Goal: Book appointment/travel/reservation

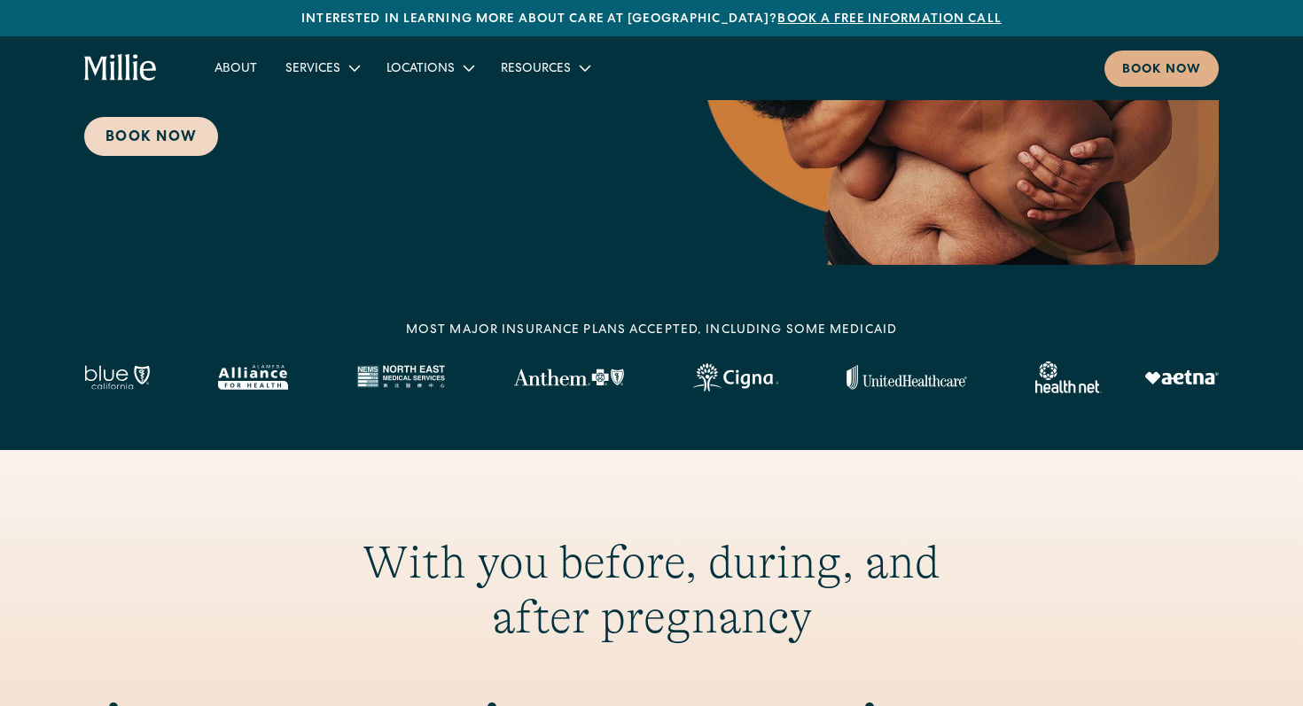
click at [146, 130] on link "Book Now" at bounding box center [151, 136] width 134 height 39
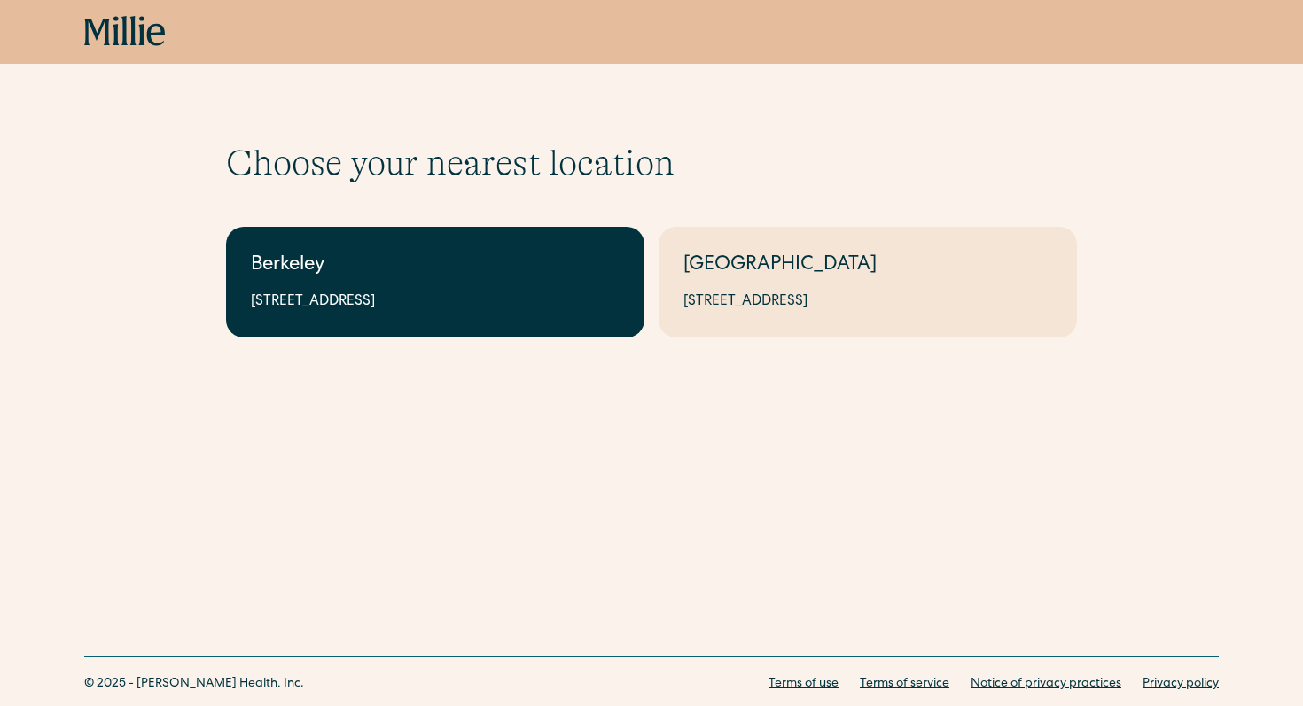
click at [370, 287] on link "Berkeley 2999 Regent St, Suite 524, Berkeley, CA 94705" at bounding box center [435, 282] width 418 height 111
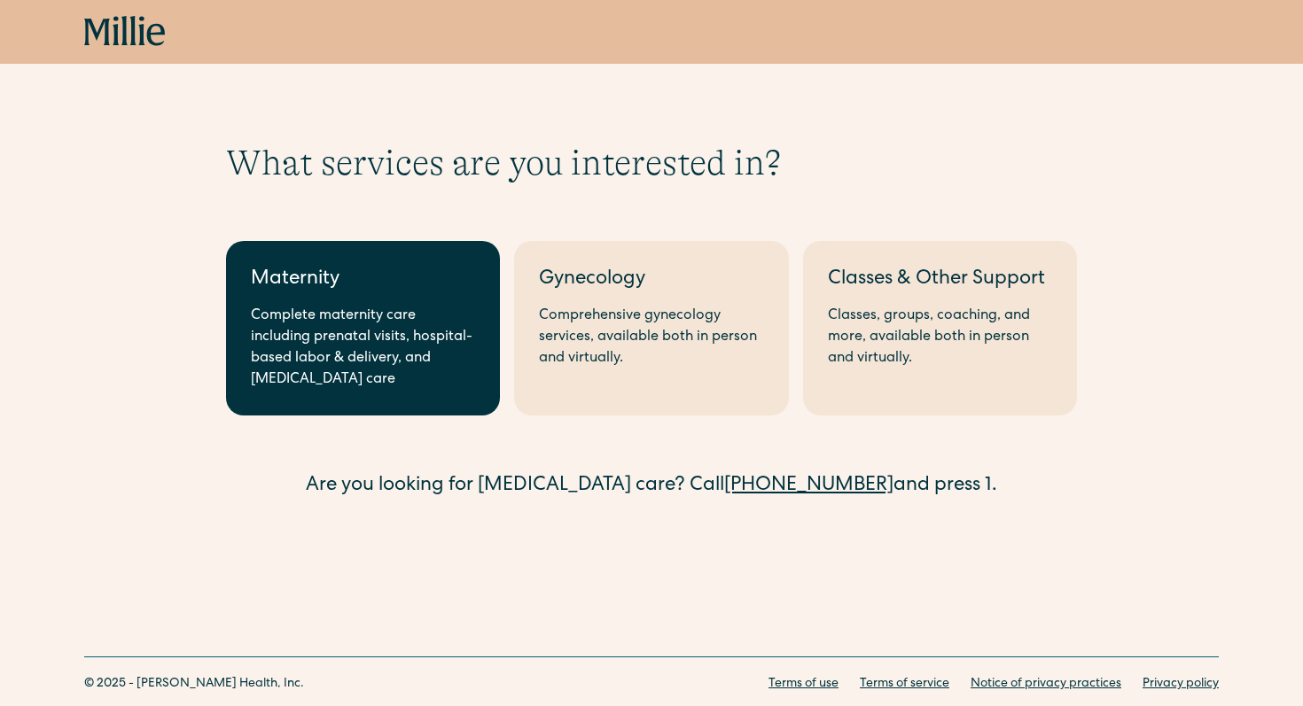
click at [339, 317] on div "Complete maternity care including prenatal visits, hospital-based labor & deliv…" at bounding box center [363, 348] width 224 height 85
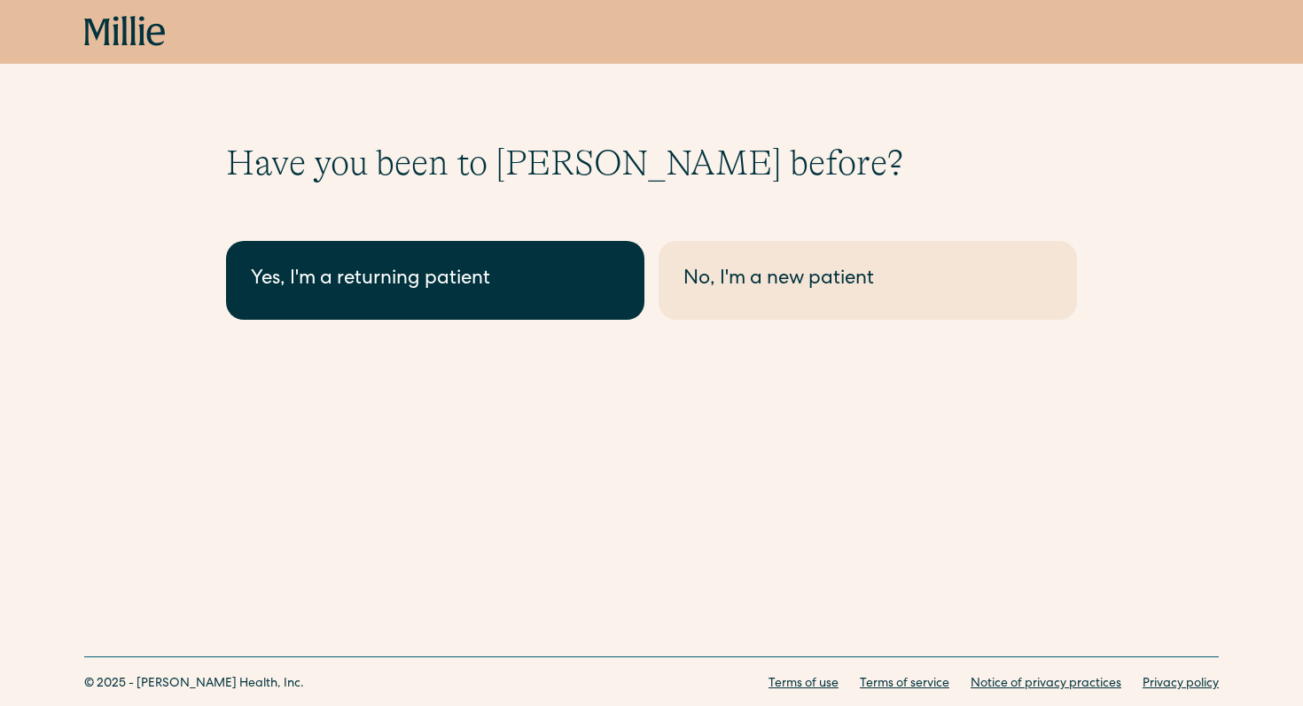
click at [339, 303] on link "Yes, I'm a returning patient" at bounding box center [435, 280] width 418 height 79
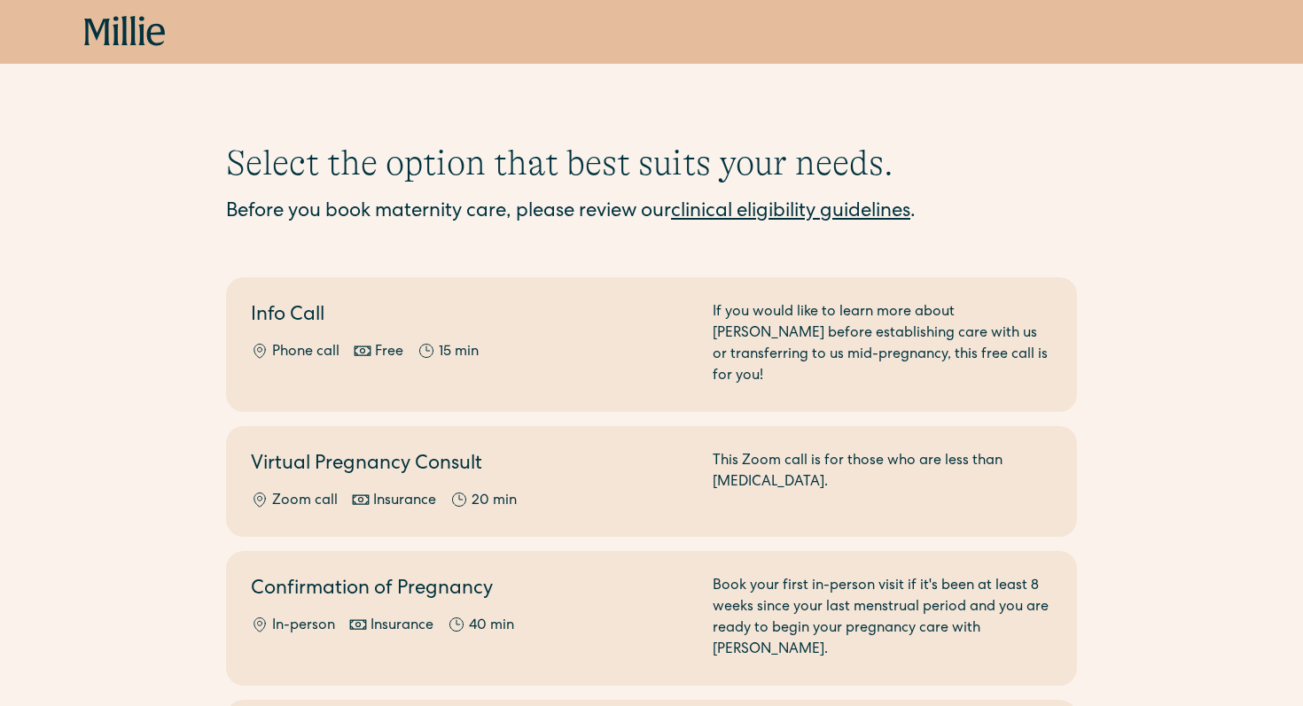
scroll to position [305, 0]
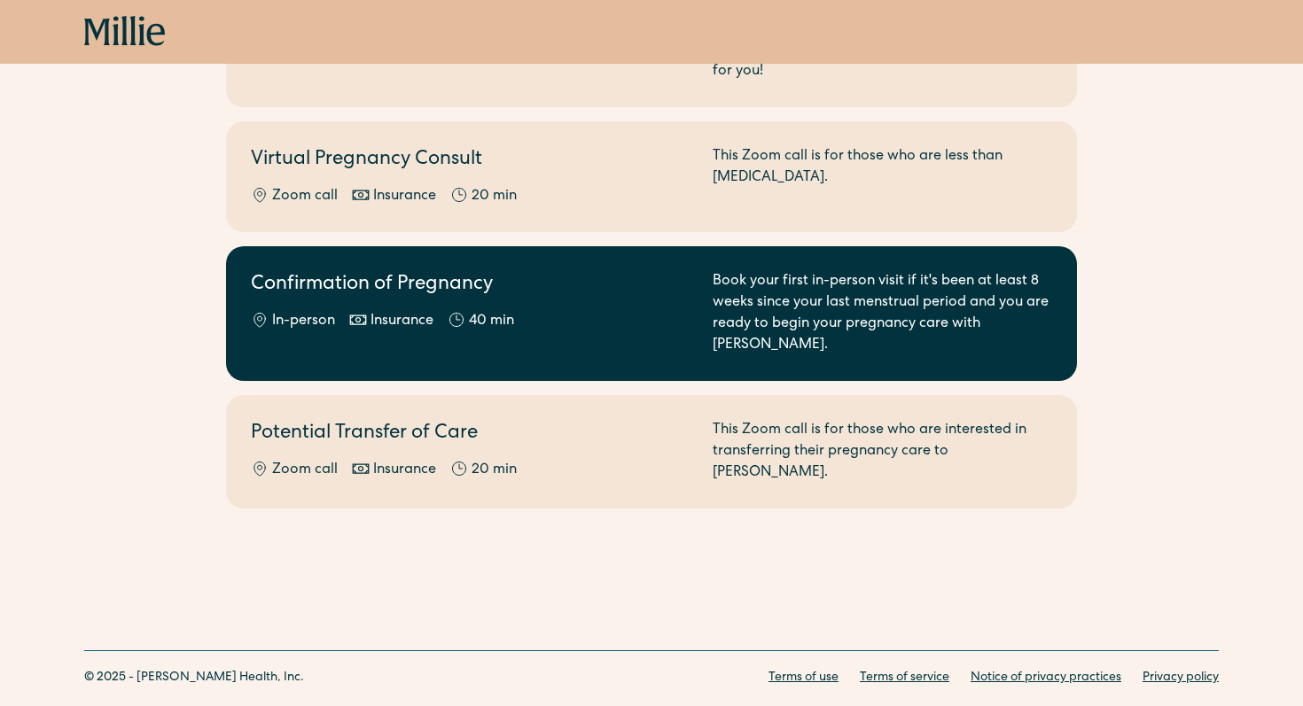
click at [391, 271] on h2 "Confirmation of Pregnancy" at bounding box center [471, 285] width 440 height 29
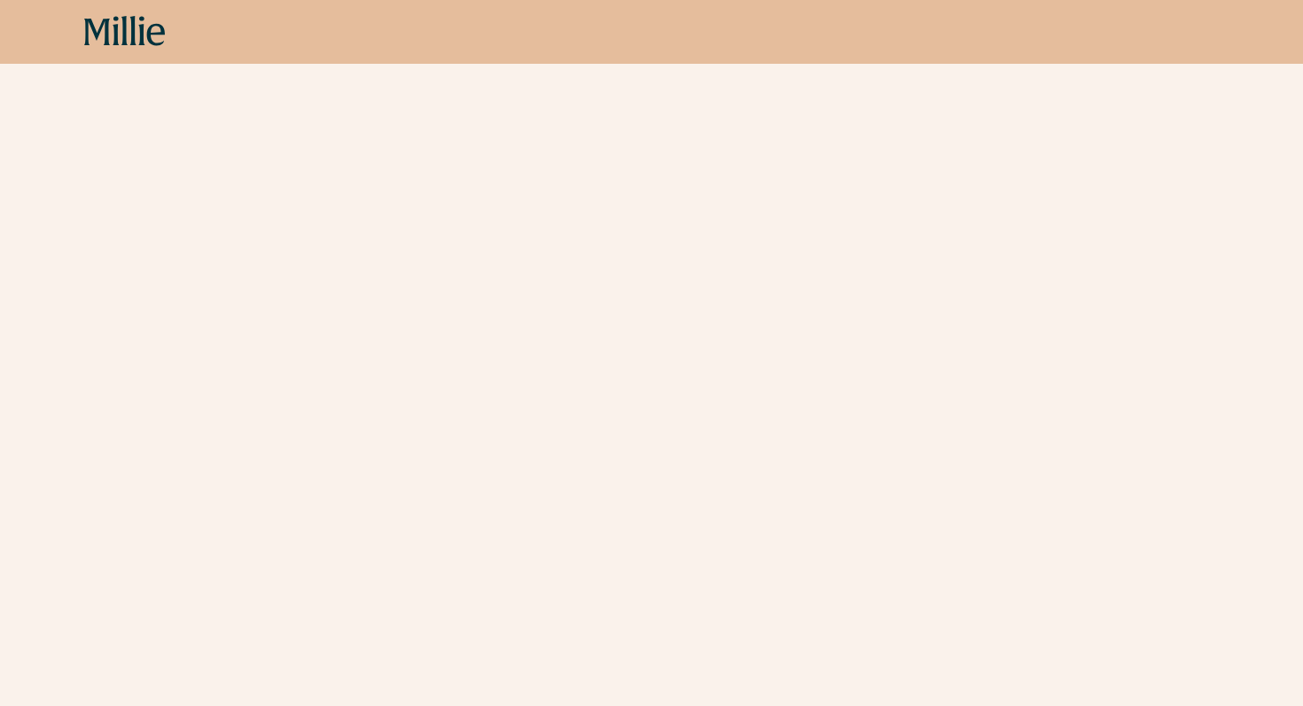
scroll to position [450, 0]
